Goal: Task Accomplishment & Management: Use online tool/utility

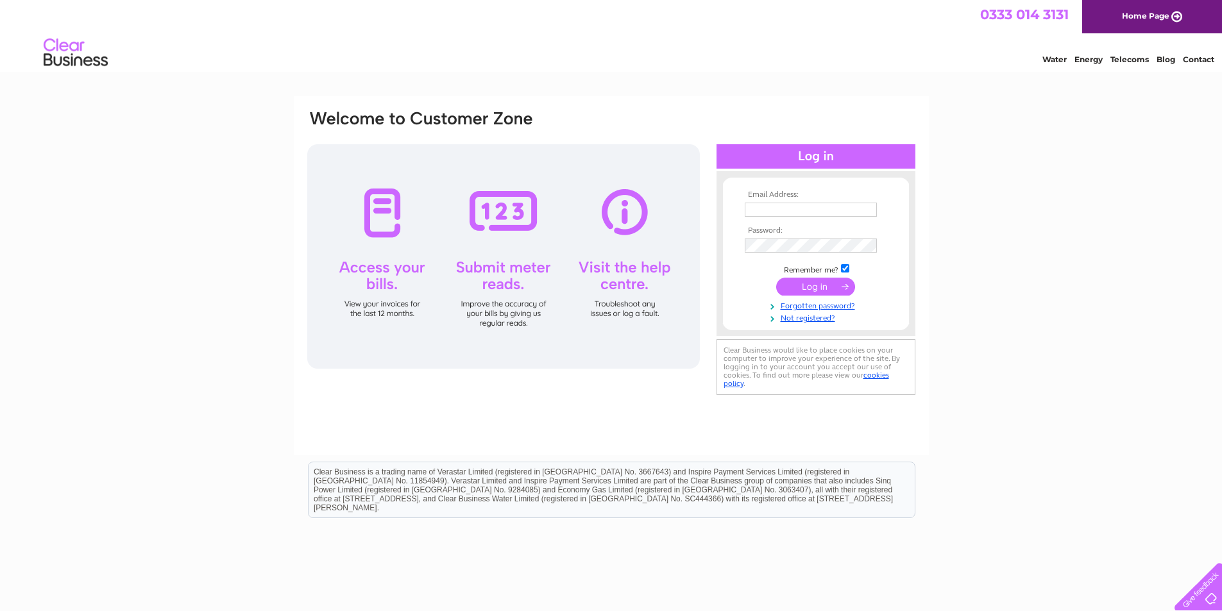
click at [782, 212] on input "text" at bounding box center [811, 210] width 132 height 14
type input "hienvuellis@yahoo.co.uk"
click at [816, 287] on input "submit" at bounding box center [815, 288] width 79 height 18
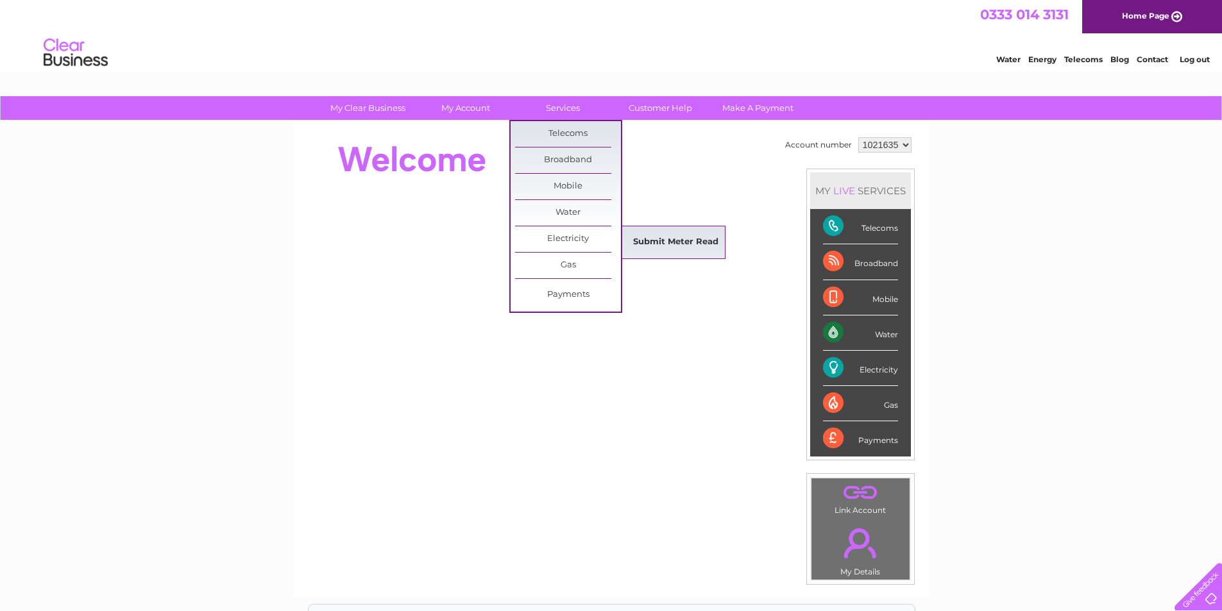
click at [676, 242] on link "Submit Meter Read" at bounding box center [676, 243] width 106 height 26
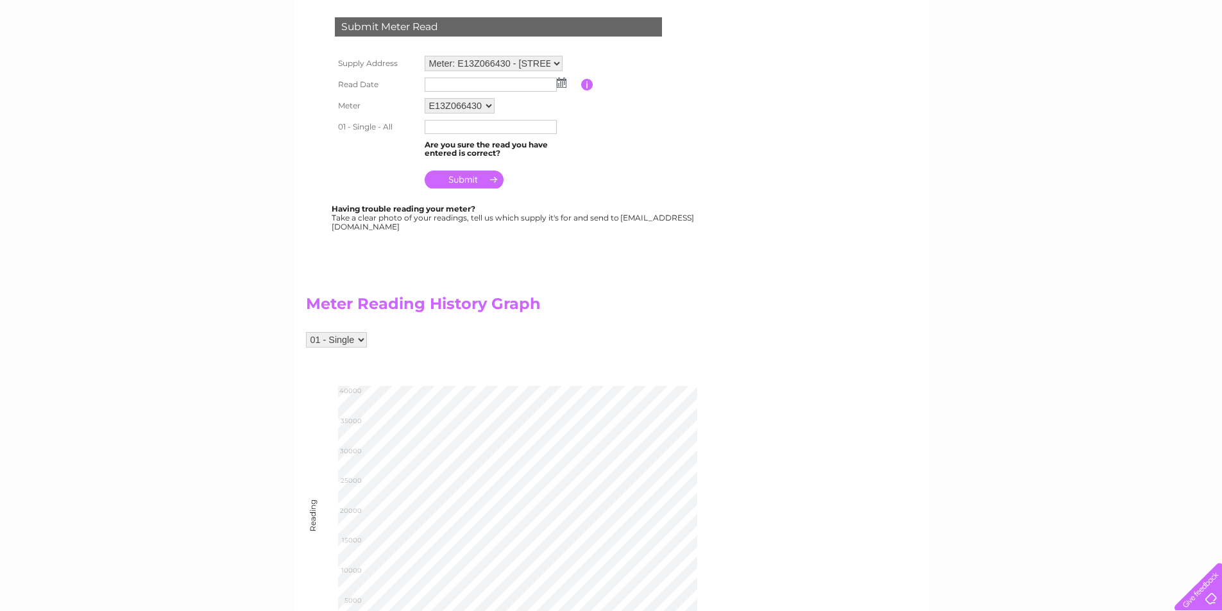
scroll to position [218, 0]
click at [559, 85] on img at bounding box center [562, 84] width 10 height 10
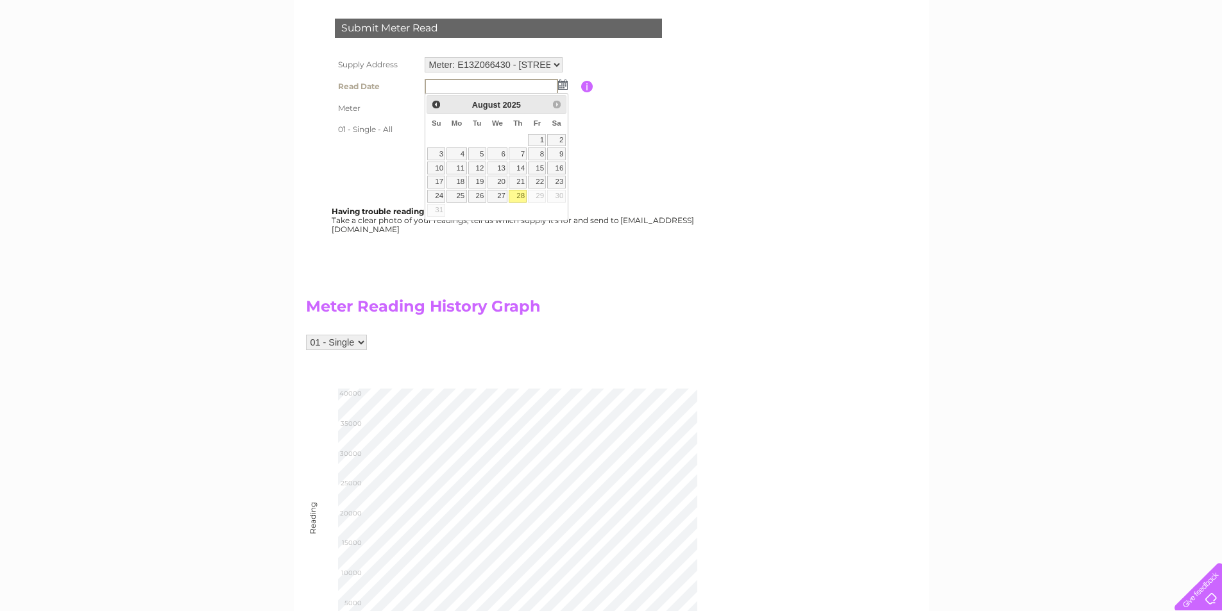
click at [519, 196] on link "28" at bounding box center [518, 196] width 18 height 13
type input "2025/08/28"
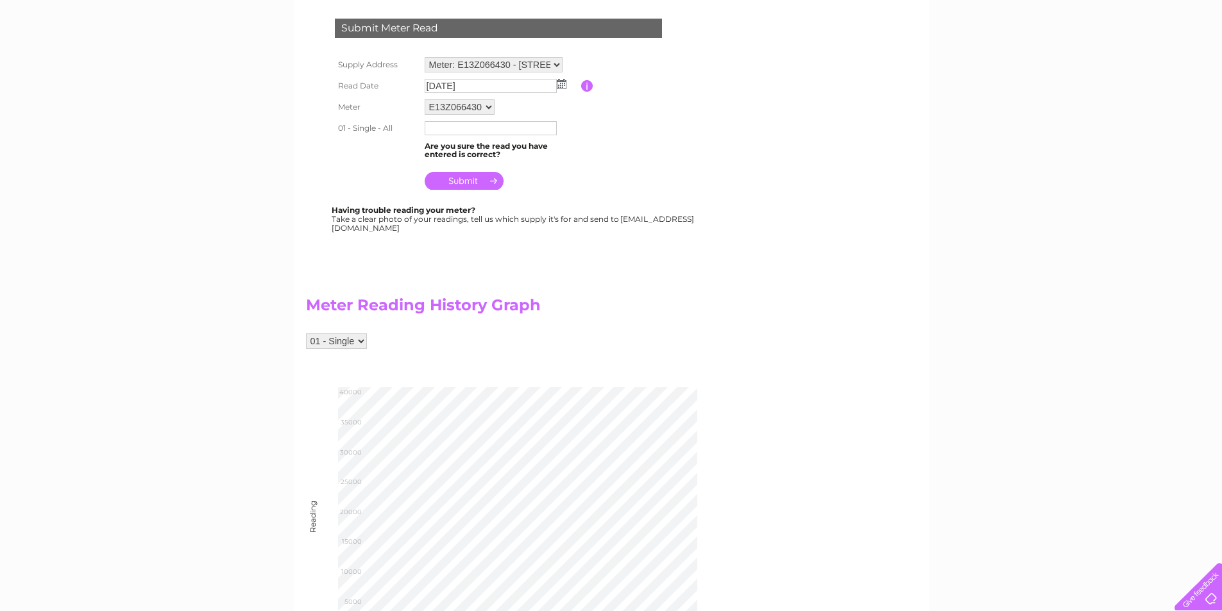
click at [460, 129] on input "text" at bounding box center [491, 128] width 132 height 14
type input "37164"
click at [674, 200] on div "Submit Meter Read Supply Address Meter: E13Z066430 - 46B Green Arbour Road, Thu…" at bounding box center [501, 119] width 390 height 227
click at [463, 182] on input "submit" at bounding box center [464, 181] width 79 height 18
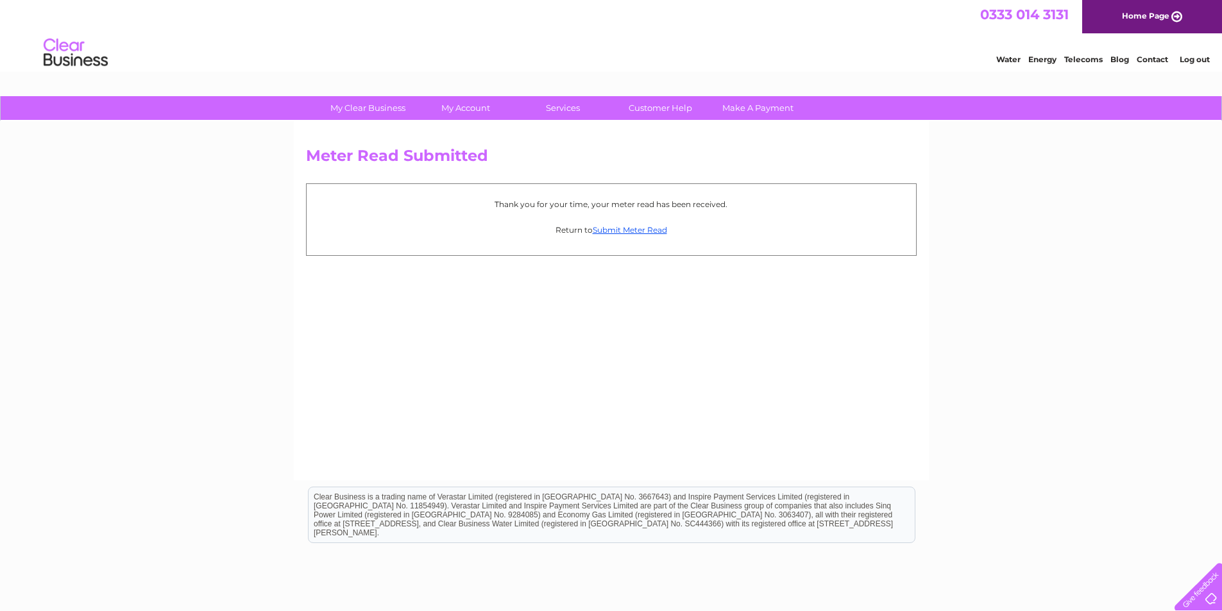
click at [1194, 58] on link "Log out" at bounding box center [1195, 60] width 30 height 10
